Goal: Transaction & Acquisition: Obtain resource

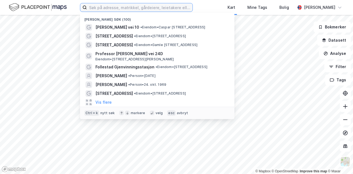
click at [178, 6] on input at bounding box center [140, 7] width 106 height 8
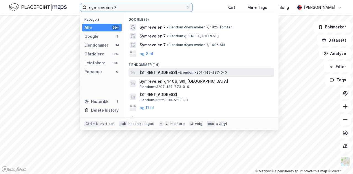
type input "symreveien 7"
click at [158, 72] on span "[STREET_ADDRESS]" at bounding box center [159, 72] width 38 height 7
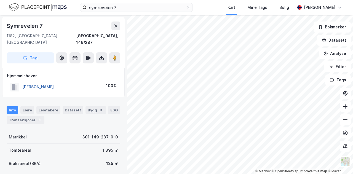
click at [0, 0] on button "[PERSON_NAME]" at bounding box center [0, 0] width 0 height 0
click at [105, 54] on button at bounding box center [101, 57] width 11 height 11
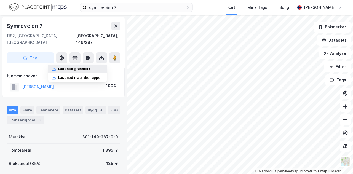
click at [90, 67] on div "Last ned grunnbok" at bounding box center [74, 69] width 32 height 4
click at [72, 67] on div "Last ned grunnbok" at bounding box center [74, 69] width 32 height 4
